Goal: Understand process/instructions: Learn how to perform a task or action

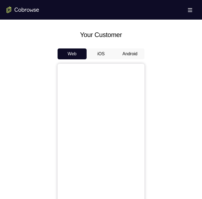
scroll to position [233, 0]
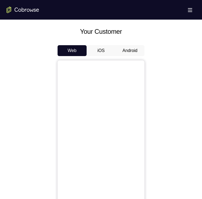
click at [116, 53] on button "Android" at bounding box center [129, 50] width 29 height 11
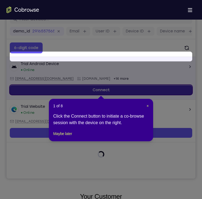
scroll to position [58, 0]
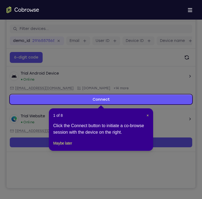
click at [61, 135] on div "Click the Connect button to initiate a co-browse session with the device on the…" at bounding box center [101, 128] width 96 height 13
click at [66, 146] on button "Maybe later" at bounding box center [62, 143] width 19 height 7
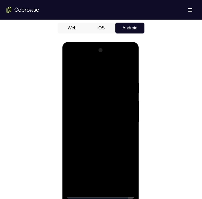
scroll to position [255, 0]
click at [101, 193] on div at bounding box center [100, 122] width 68 height 152
click at [125, 170] on div at bounding box center [100, 122] width 68 height 152
click at [74, 68] on div at bounding box center [100, 122] width 68 height 152
click at [122, 118] on div at bounding box center [100, 122] width 68 height 152
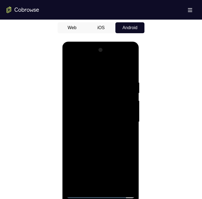
click at [93, 132] on div at bounding box center [100, 122] width 68 height 152
click at [95, 117] on div at bounding box center [100, 122] width 68 height 152
click at [97, 109] on div at bounding box center [100, 122] width 68 height 152
click at [98, 121] on div at bounding box center [100, 122] width 68 height 152
click at [106, 142] on div at bounding box center [100, 122] width 68 height 152
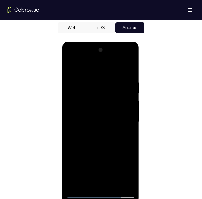
click at [108, 145] on div at bounding box center [100, 122] width 68 height 152
click at [112, 185] on div at bounding box center [100, 122] width 68 height 152
click at [99, 148] on div at bounding box center [100, 122] width 68 height 152
click at [94, 116] on div at bounding box center [100, 122] width 68 height 152
click at [93, 185] on div at bounding box center [100, 122] width 68 height 152
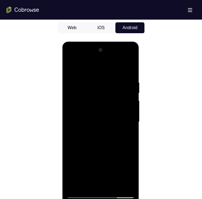
click at [82, 183] on div at bounding box center [100, 122] width 68 height 152
click at [131, 170] on div at bounding box center [100, 122] width 68 height 152
click at [130, 173] on div at bounding box center [100, 122] width 68 height 152
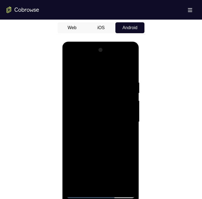
click at [127, 134] on div at bounding box center [100, 122] width 68 height 152
click at [77, 136] on div at bounding box center [100, 122] width 68 height 152
click at [125, 136] on div at bounding box center [100, 122] width 68 height 152
click at [127, 135] on div at bounding box center [100, 122] width 68 height 152
click at [124, 120] on div at bounding box center [100, 122] width 68 height 152
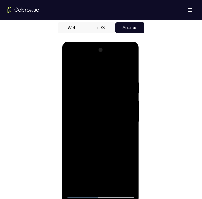
click at [109, 168] on div at bounding box center [100, 122] width 68 height 152
click at [108, 163] on div at bounding box center [100, 122] width 68 height 152
click at [107, 122] on div at bounding box center [100, 122] width 68 height 152
click at [69, 66] on div at bounding box center [100, 122] width 68 height 152
click at [98, 128] on div at bounding box center [100, 122] width 68 height 152
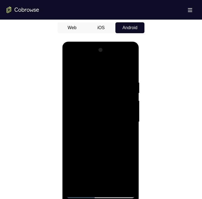
click at [73, 69] on div at bounding box center [100, 122] width 68 height 152
